Goal: Task Accomplishment & Management: Manage account settings

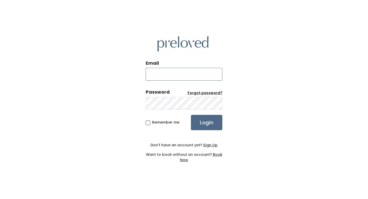
type input "[EMAIL_ADDRESS][PERSON_NAME][DOMAIN_NAME]"
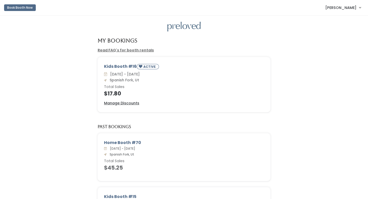
click at [335, 8] on span "[PERSON_NAME]" at bounding box center [340, 8] width 31 height 6
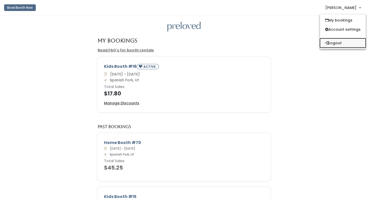
click at [335, 41] on button "Logout" at bounding box center [343, 42] width 46 height 9
